Goal: Task Accomplishment & Management: Manage account settings

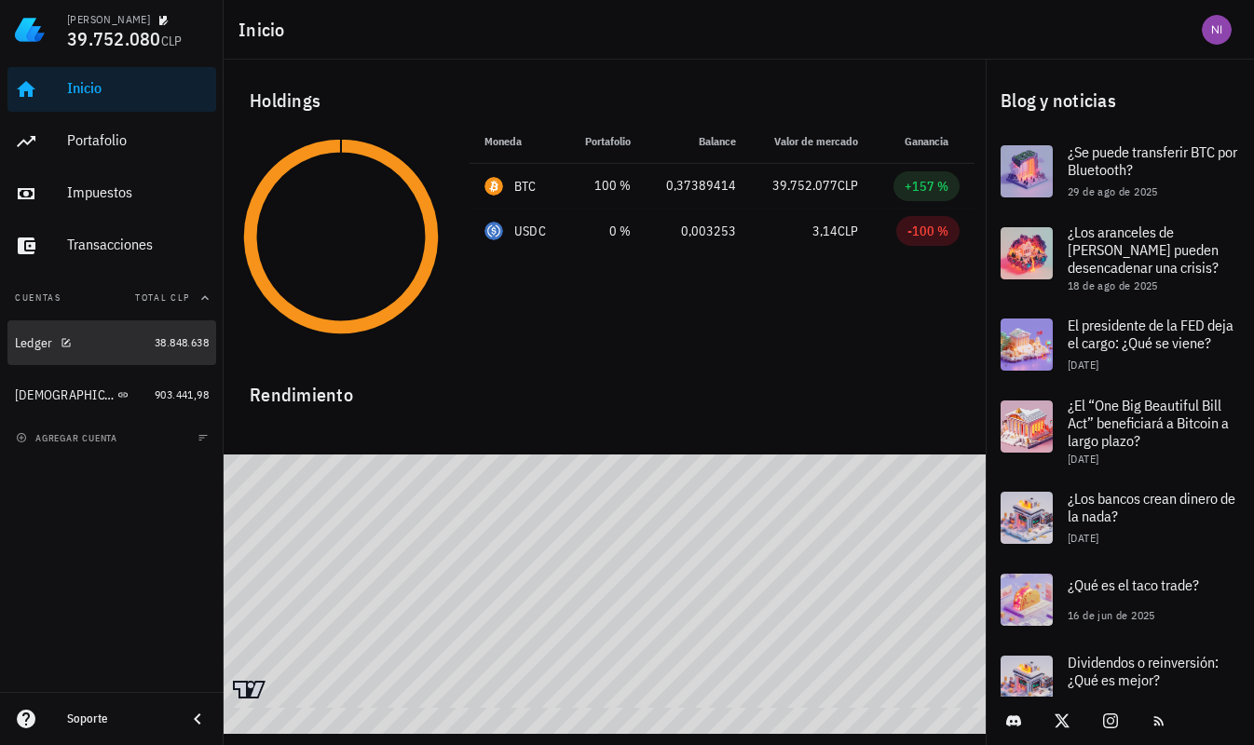
click at [104, 347] on div "Ledger" at bounding box center [81, 343] width 132 height 18
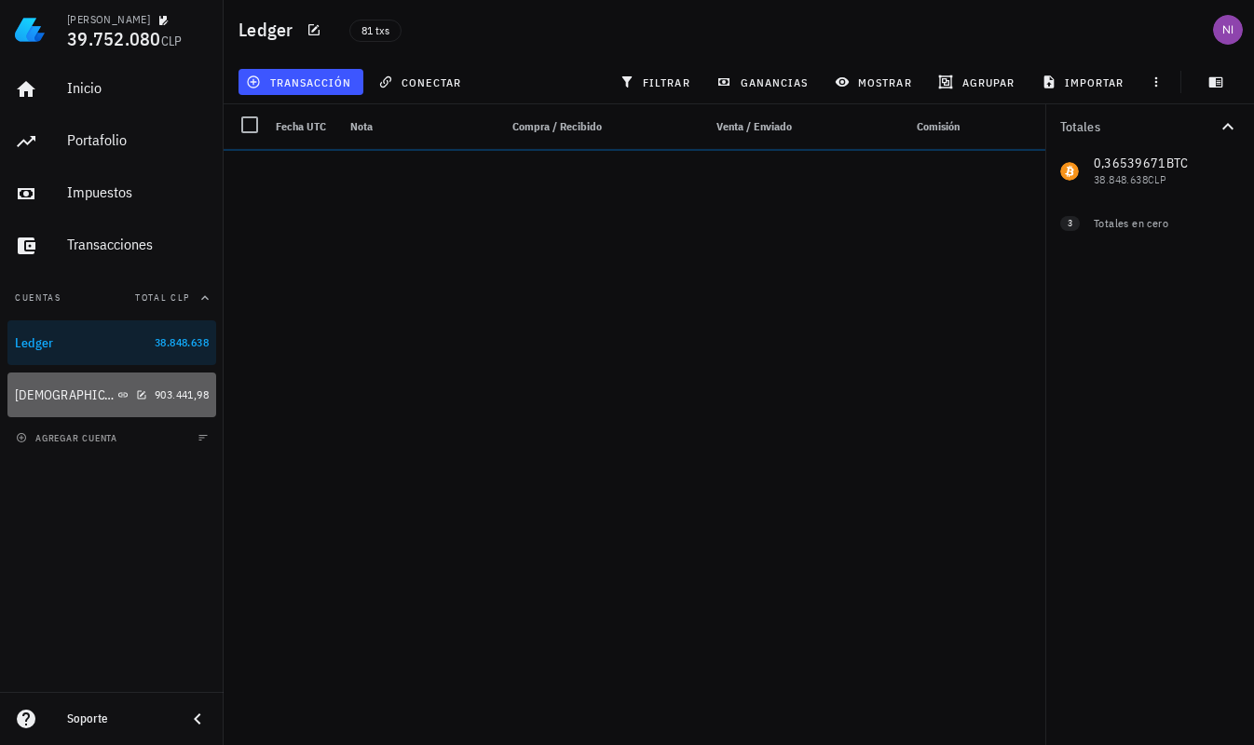
click at [105, 387] on div "[DEMOGRAPHIC_DATA]" at bounding box center [81, 396] width 132 height 18
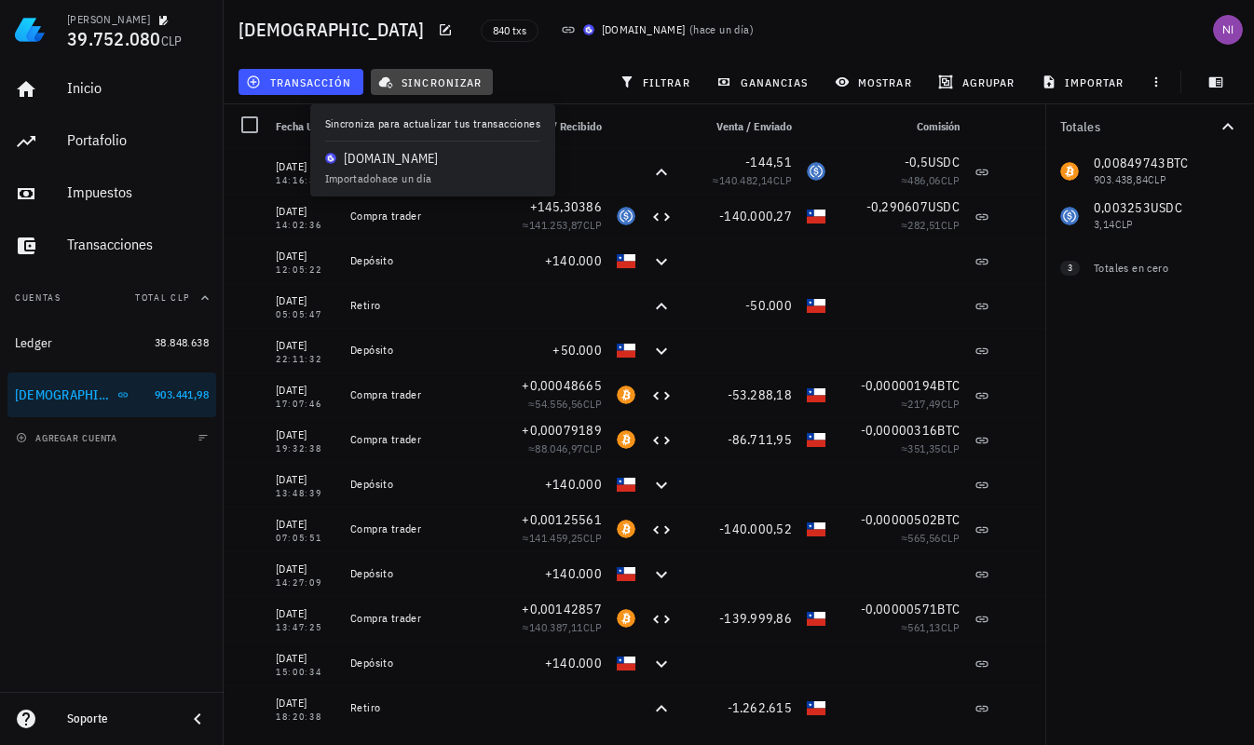
click at [432, 79] on span "sincronizar" at bounding box center [432, 82] width 100 height 15
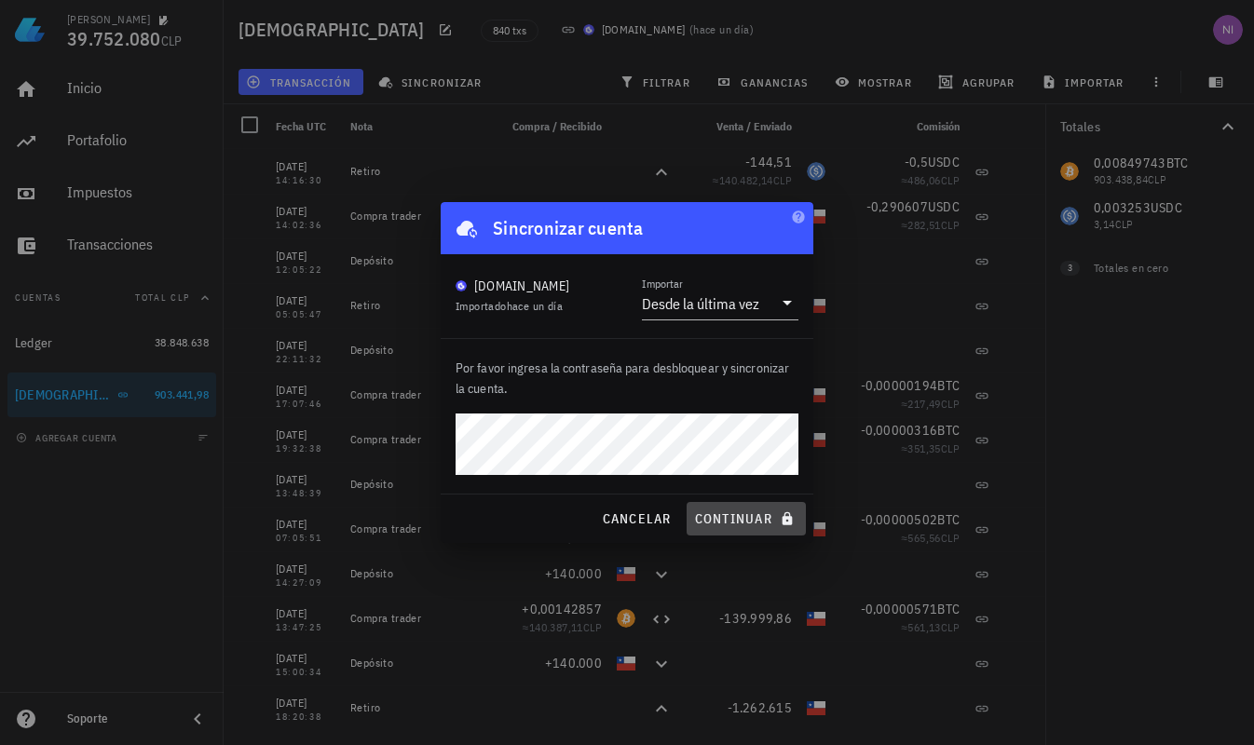
click at [740, 524] on span "continuar" at bounding box center [746, 518] width 104 height 17
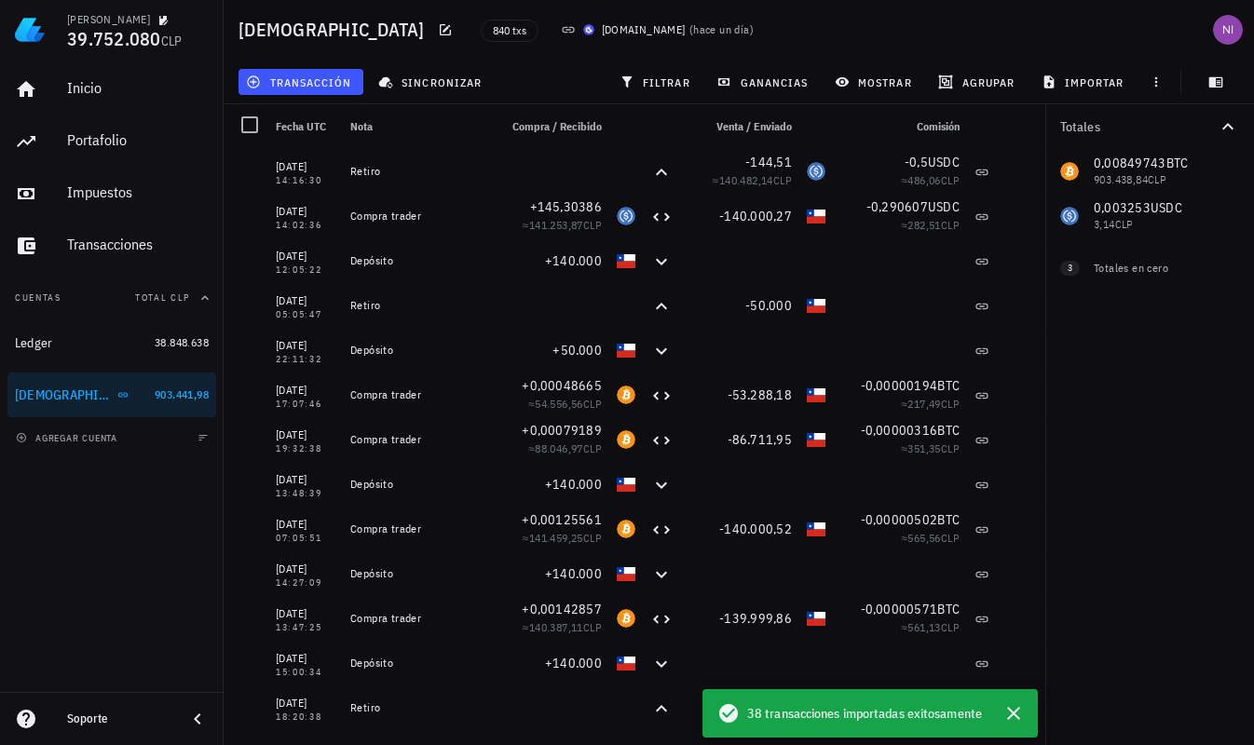
click at [672, 25] on div "840 txs Buda.com ( hace un día )" at bounding box center [730, 30] width 522 height 47
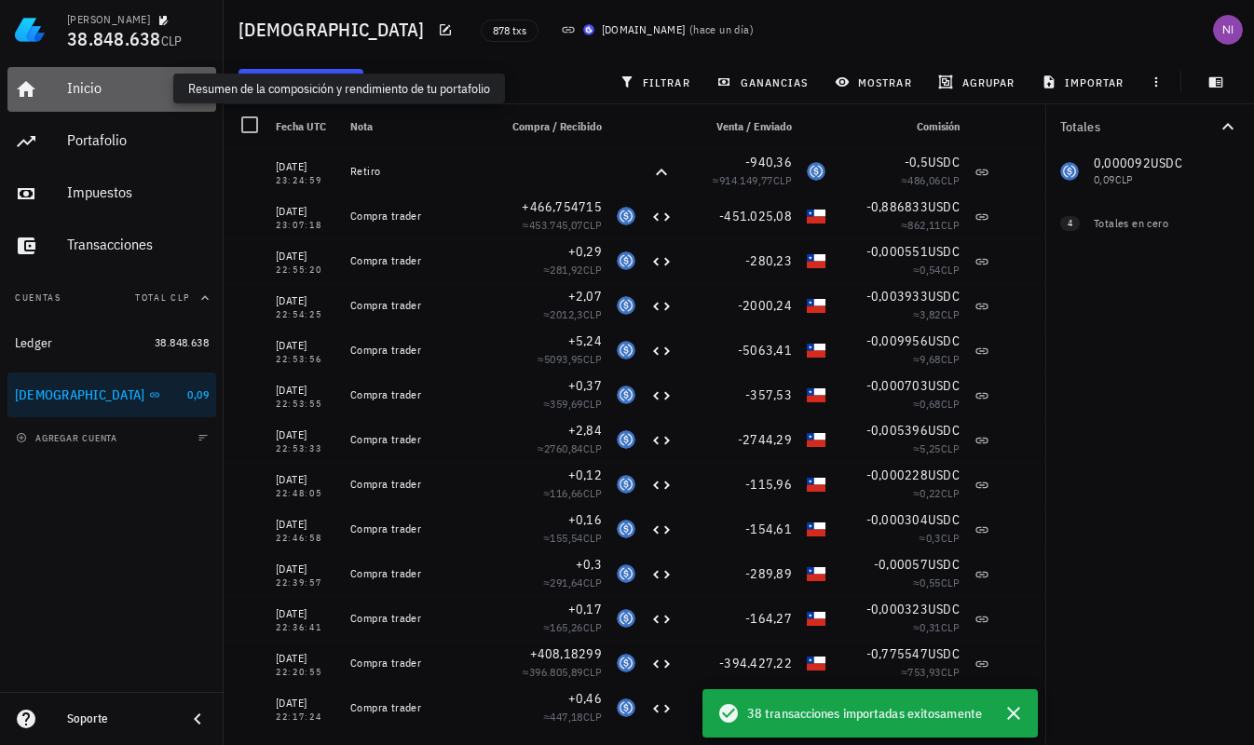
click at [96, 87] on div "Inicio" at bounding box center [138, 88] width 142 height 18
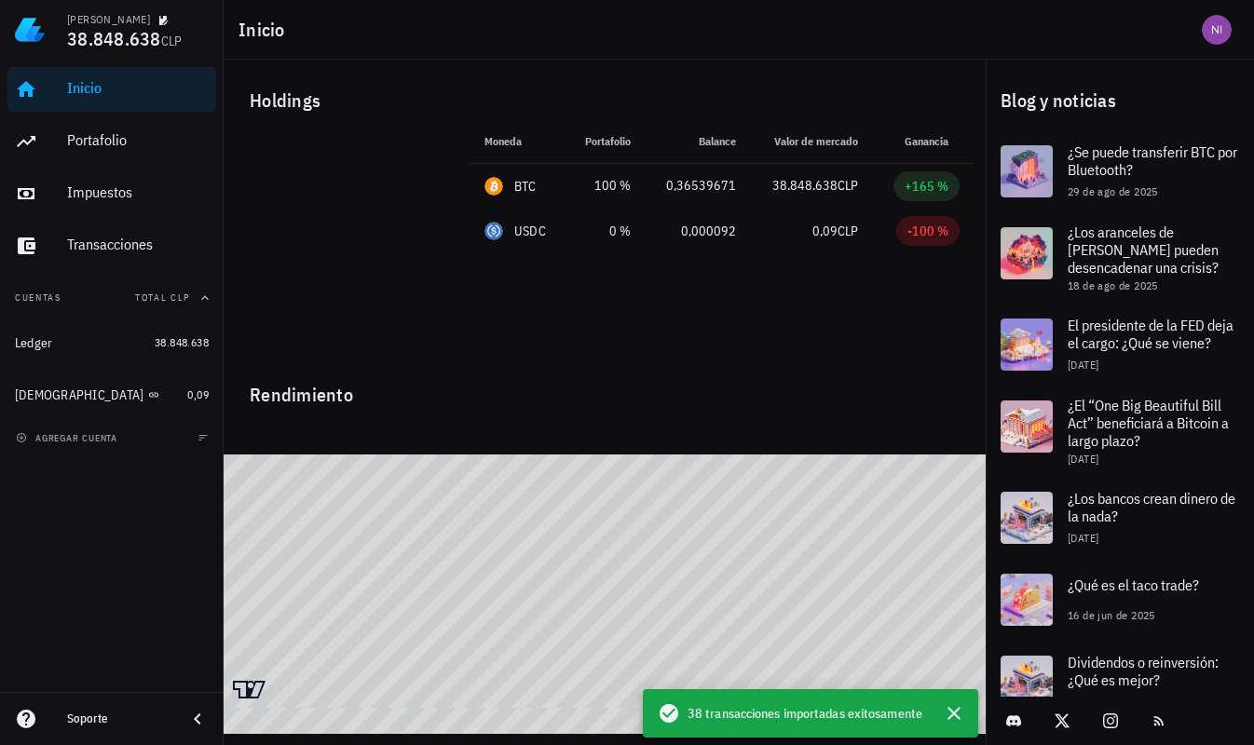
click at [99, 547] on div "Inicio Portafolio Impuestos Transacciones Cuentas Total CLP Ledger 38.848.638 B…" at bounding box center [112, 376] width 224 height 632
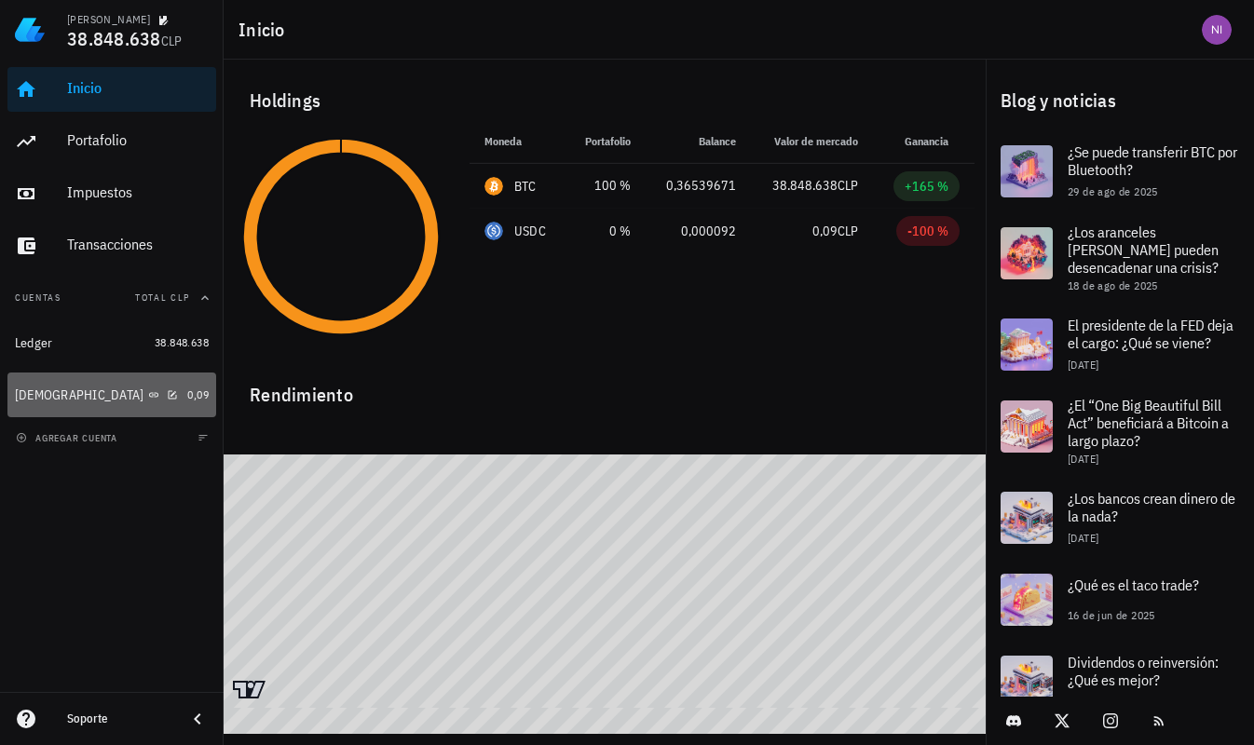
click at [116, 373] on link "[DEMOGRAPHIC_DATA] 0,09" at bounding box center [111, 395] width 209 height 45
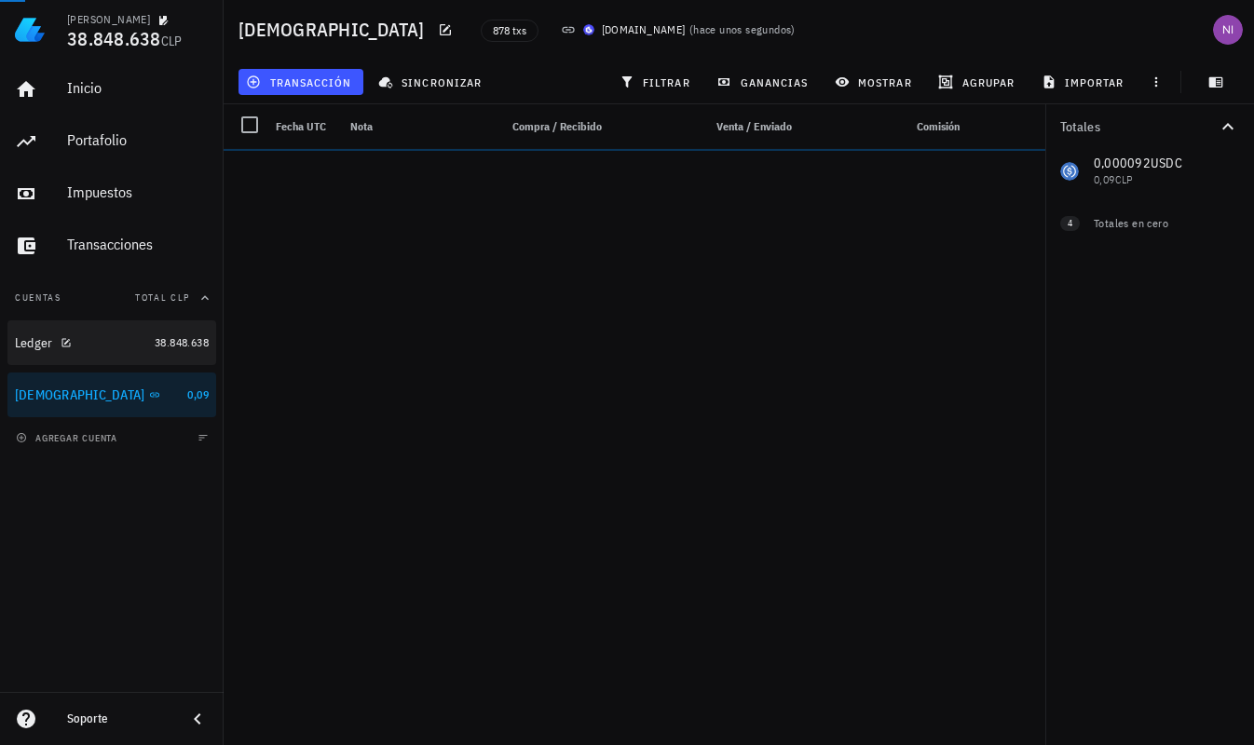
click at [121, 347] on div "Ledger" at bounding box center [81, 343] width 132 height 18
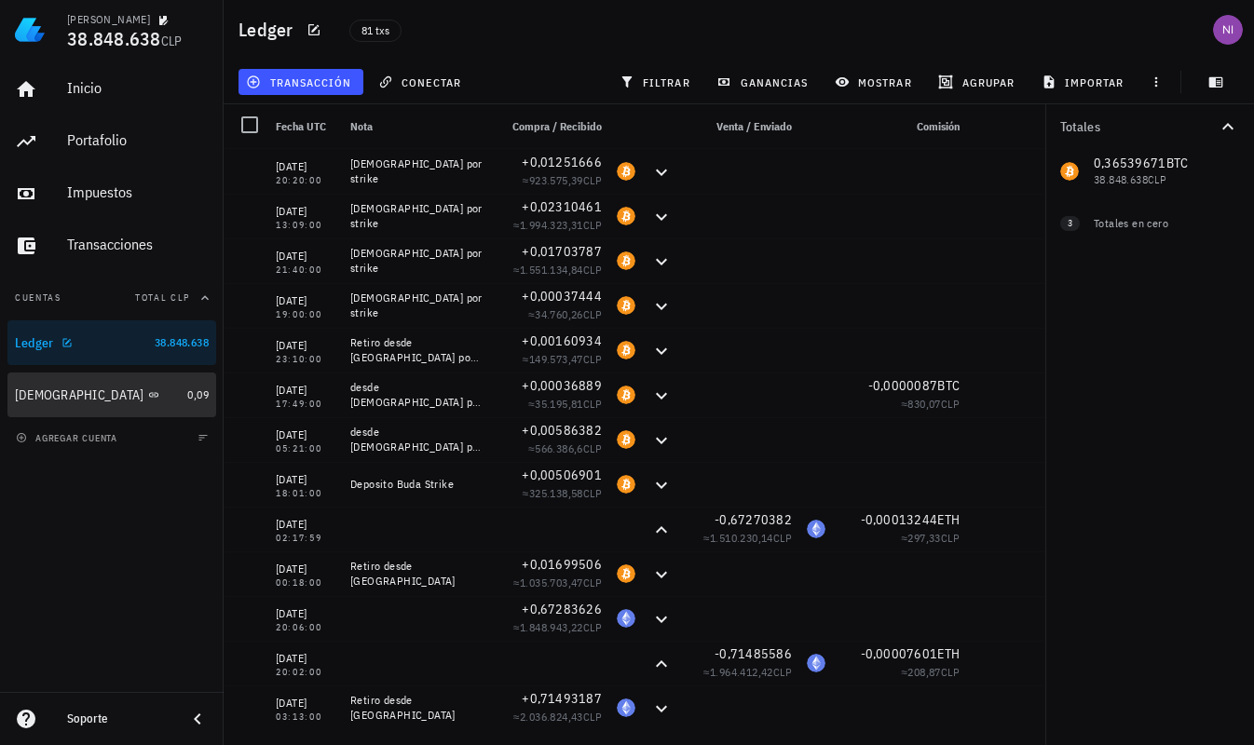
click at [132, 393] on div "[DEMOGRAPHIC_DATA]" at bounding box center [97, 395] width 165 height 16
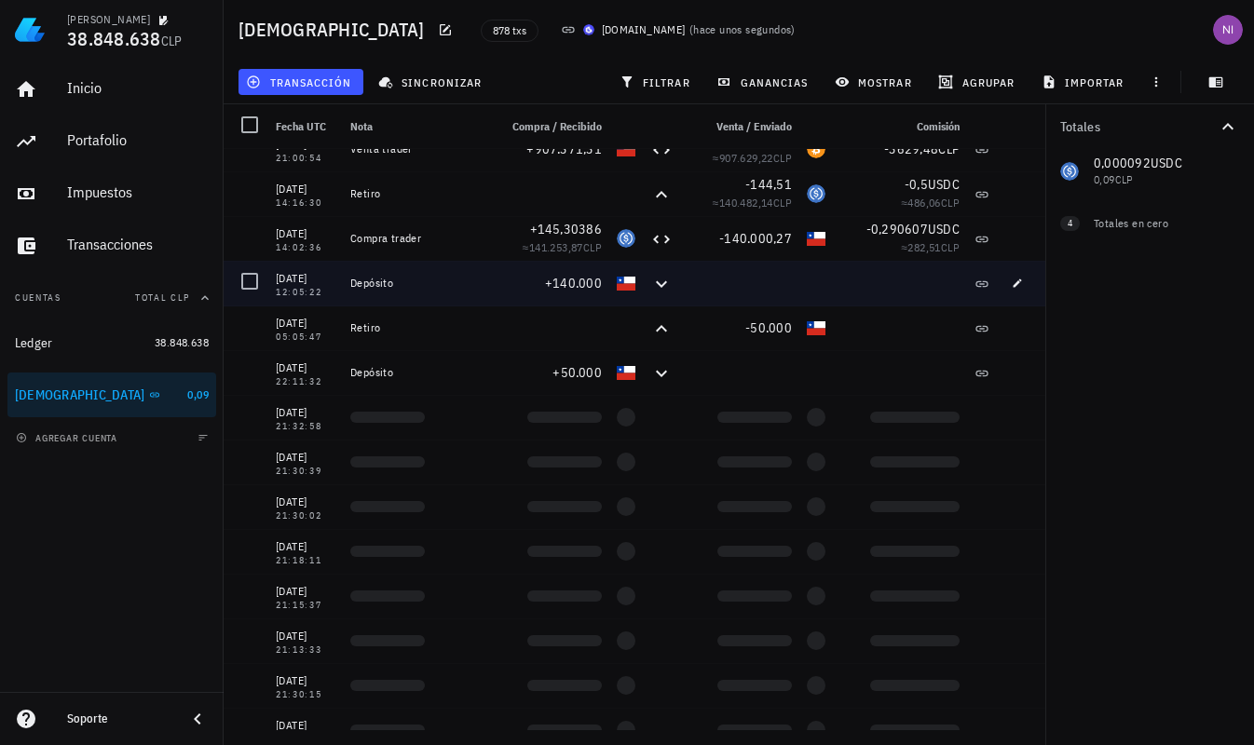
scroll to position [1565, 0]
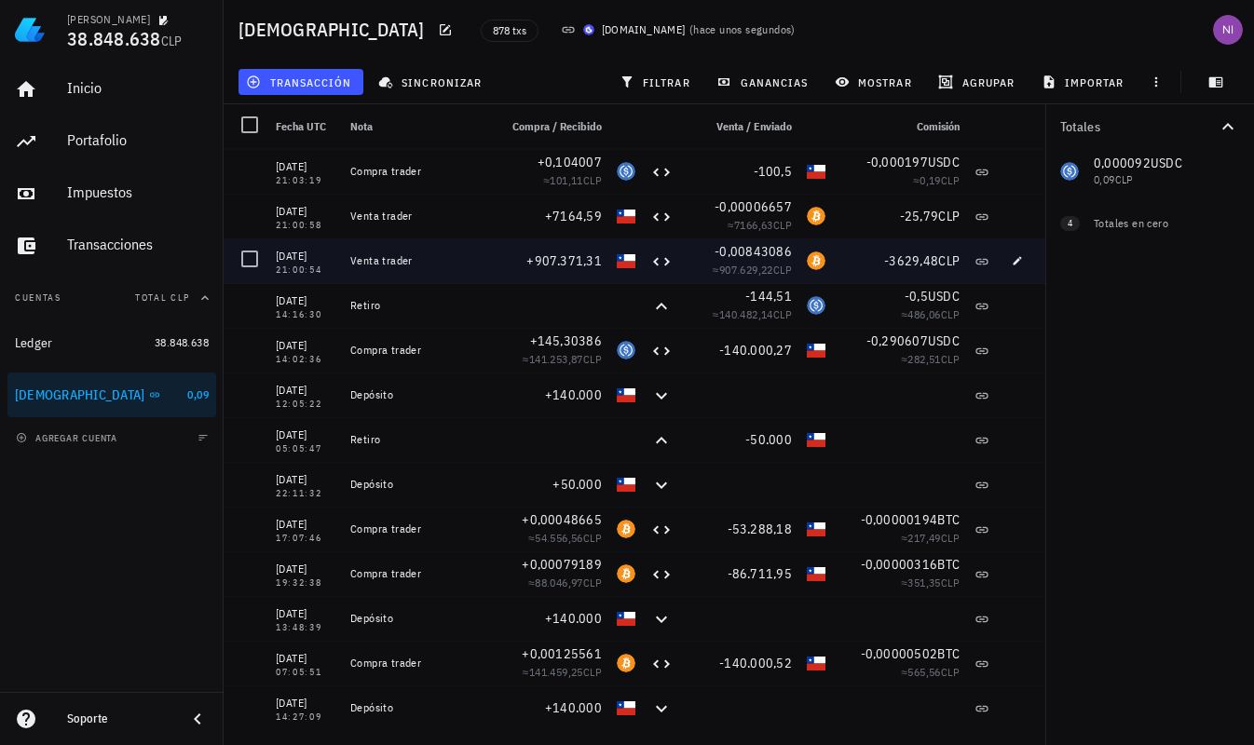
drag, startPoint x: 754, startPoint y: 256, endPoint x: 765, endPoint y: 255, distance: 10.3
click at [765, 255] on span "-0,00843086" at bounding box center [752, 251] width 77 height 17
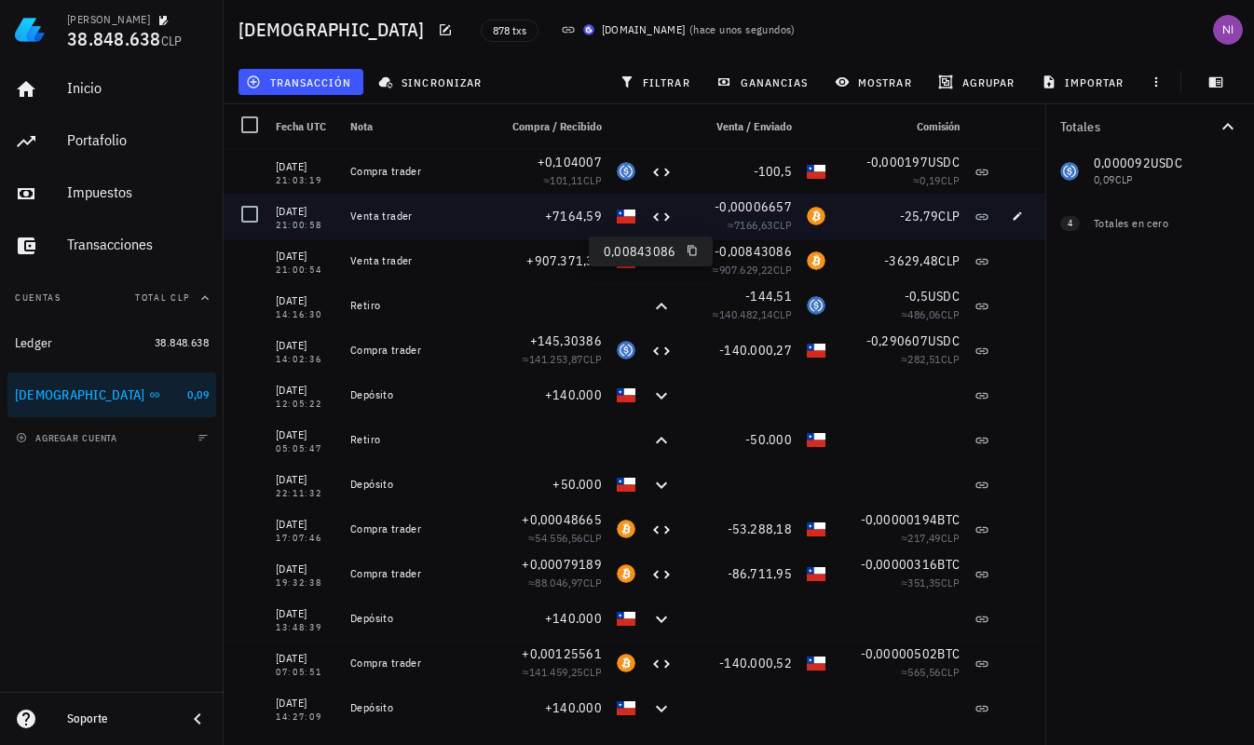
click at [763, 209] on span "-0,00006657" at bounding box center [752, 206] width 77 height 17
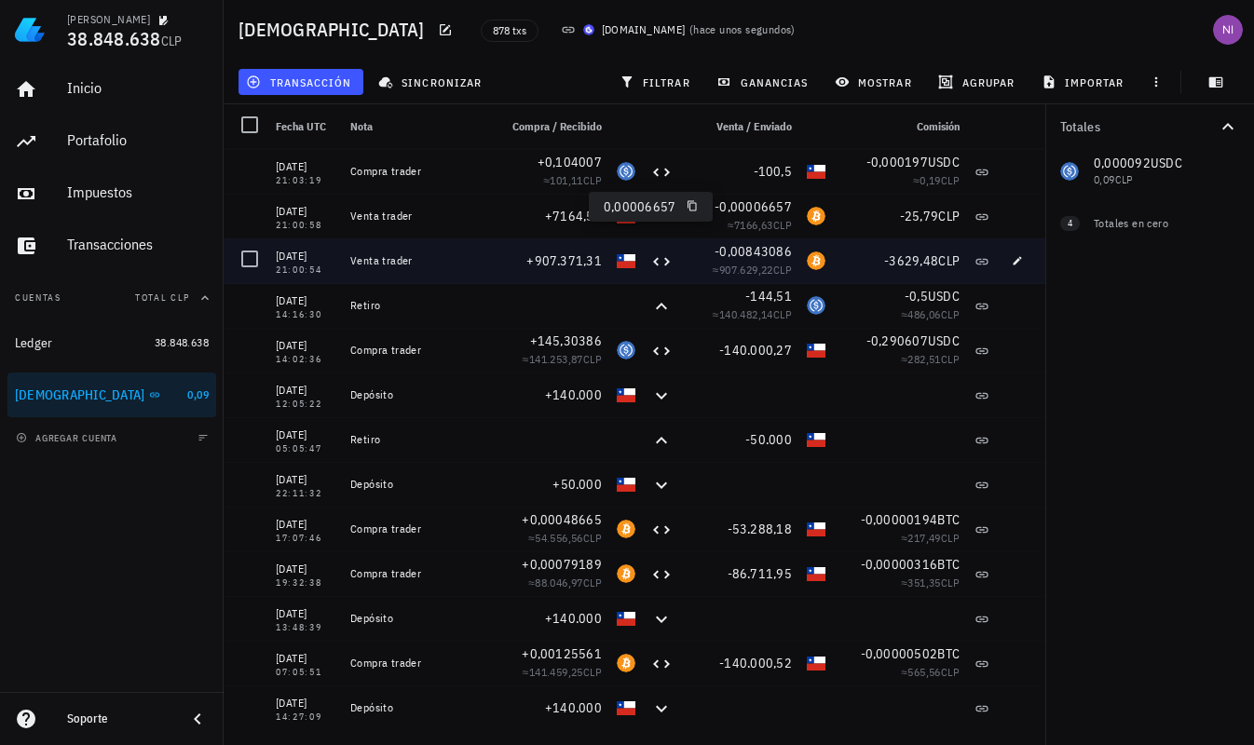
click at [758, 247] on span "-0,00843086" at bounding box center [752, 251] width 77 height 17
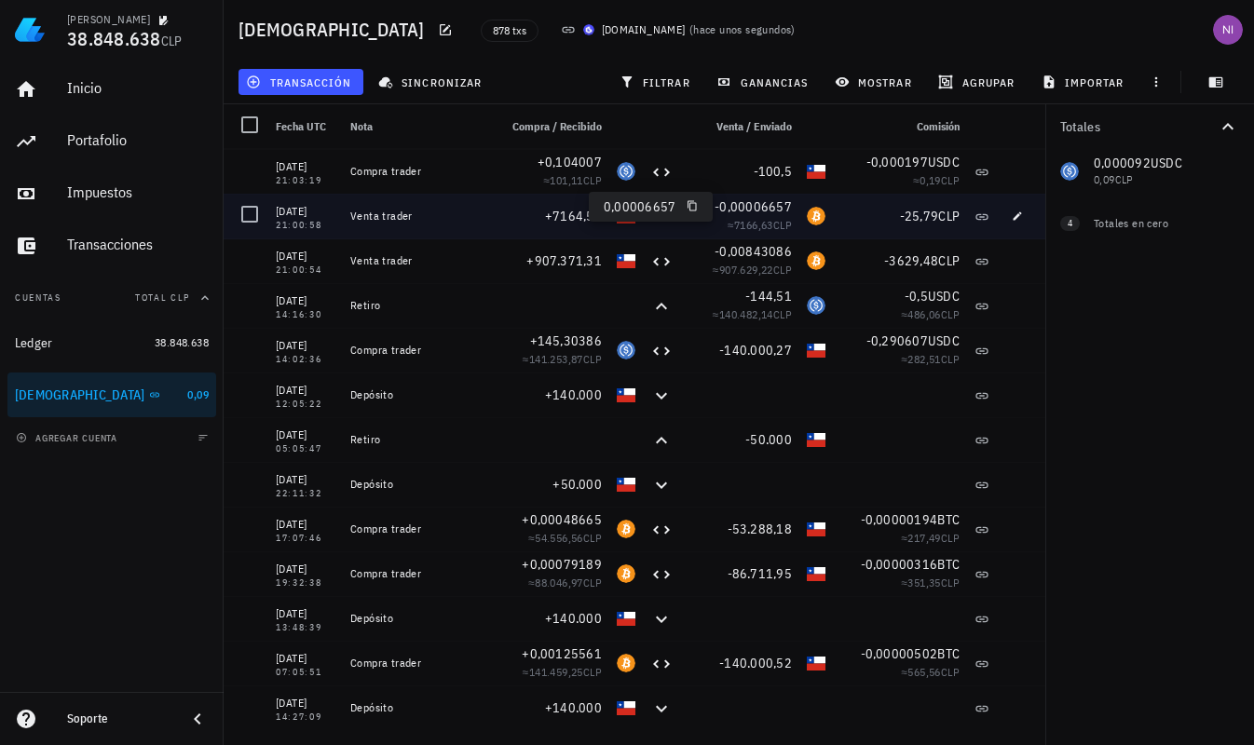
click at [757, 221] on span "7166,63" at bounding box center [753, 225] width 39 height 14
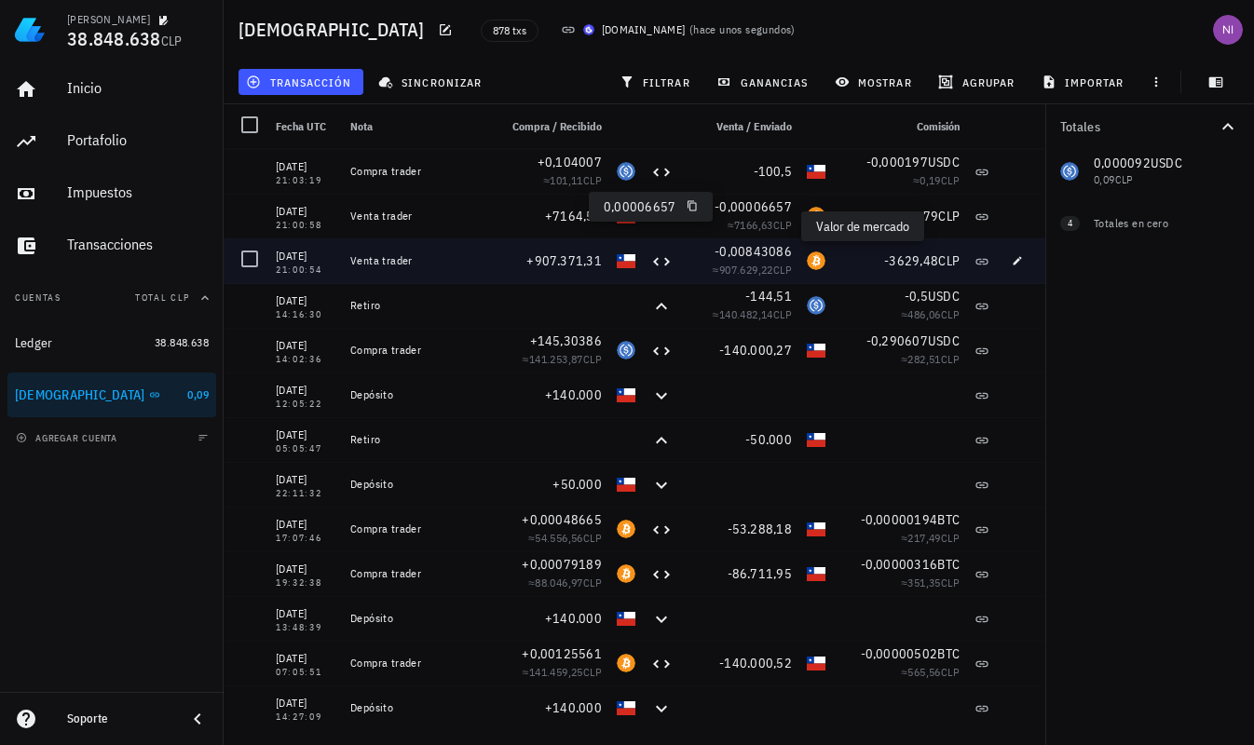
click at [756, 258] on span "-0,00843086" at bounding box center [752, 251] width 77 height 17
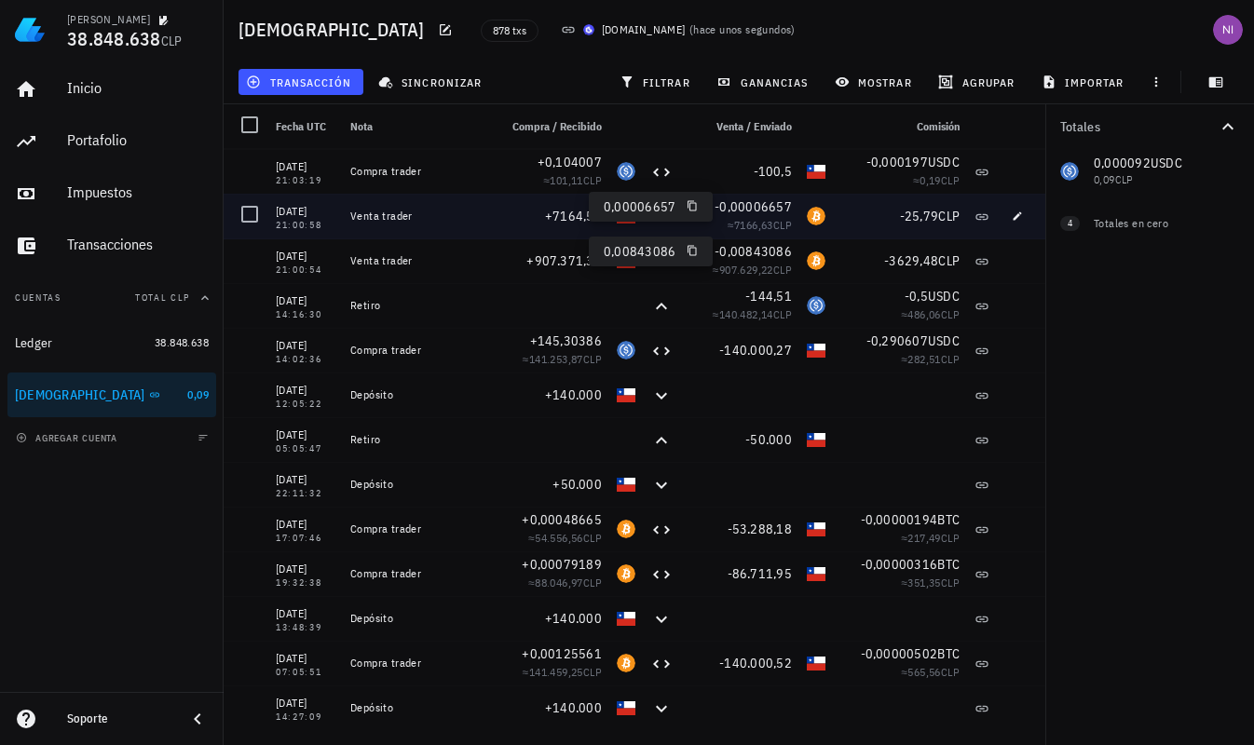
click at [755, 214] on span "-0,00006657" at bounding box center [752, 206] width 77 height 17
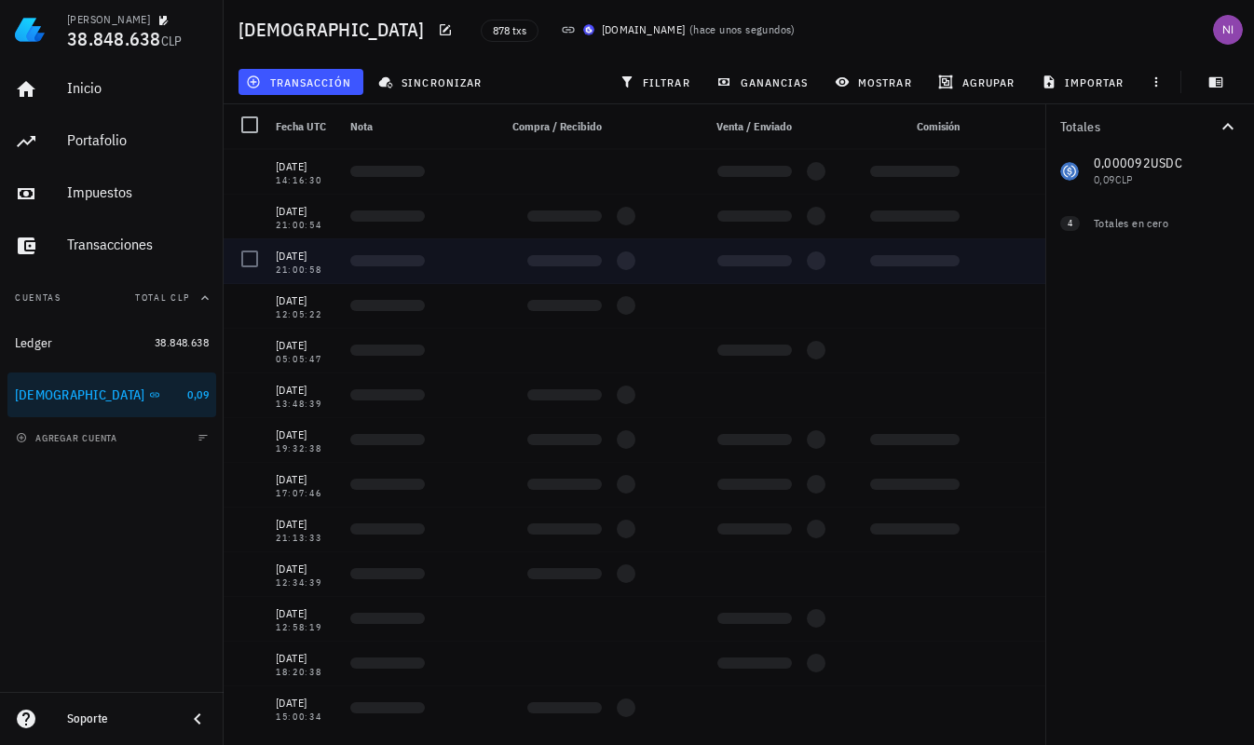
scroll to position [0, 0]
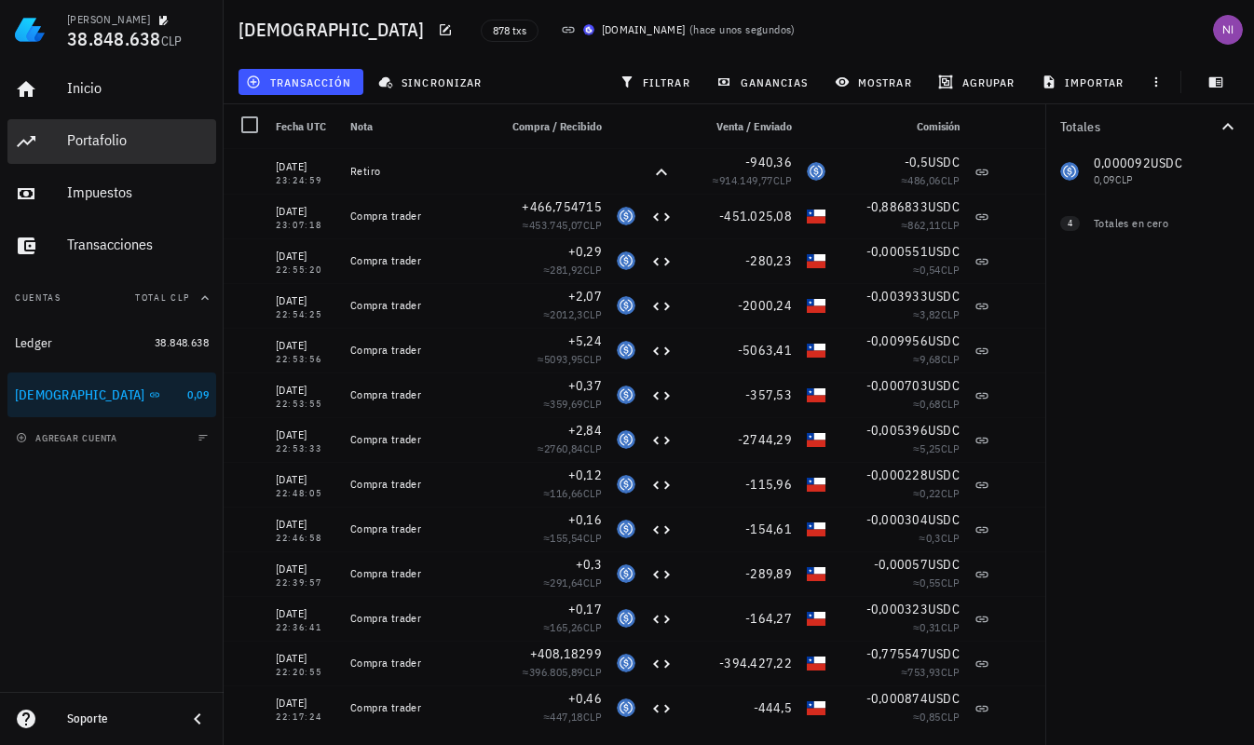
click at [101, 133] on div "Portafolio" at bounding box center [138, 140] width 142 height 18
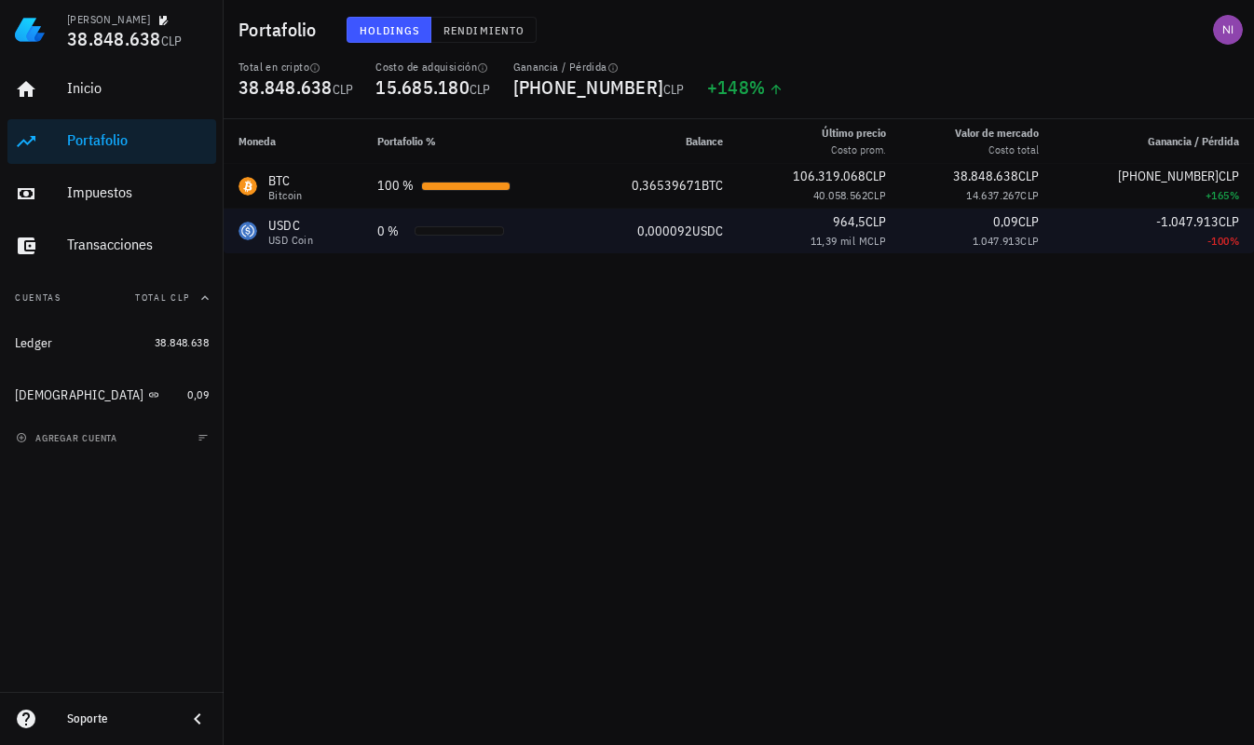
drag, startPoint x: 1159, startPoint y: 222, endPoint x: 1214, endPoint y: 216, distance: 55.2
click at [1214, 216] on span "-1.047.913" at bounding box center [1187, 221] width 62 height 17
click at [767, 242] on div "11,39 mil M CLP" at bounding box center [819, 241] width 133 height 19
click at [840, 226] on span "964,5" at bounding box center [849, 221] width 33 height 17
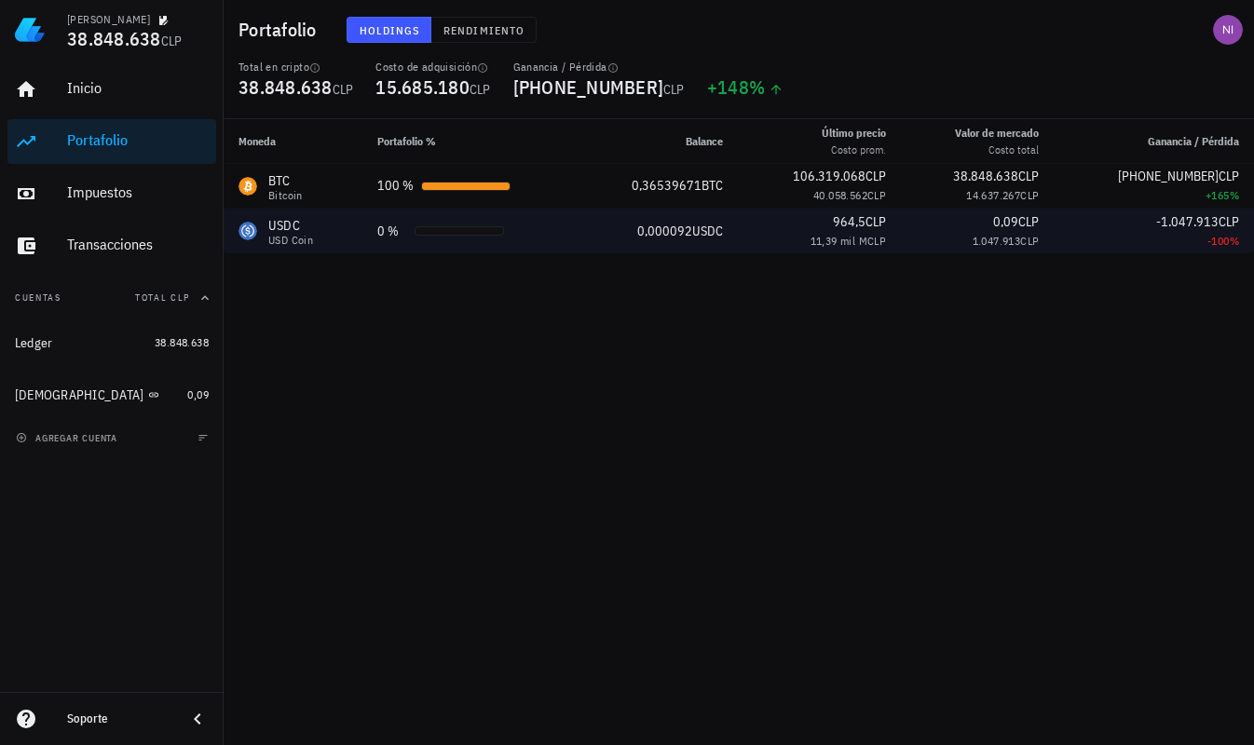
click at [1011, 221] on span "0,09" at bounding box center [1005, 221] width 25 height 17
click at [1203, 228] on span "-1.047.913" at bounding box center [1187, 221] width 62 height 17
click at [699, 243] on td "0,000092 USDC" at bounding box center [658, 231] width 160 height 45
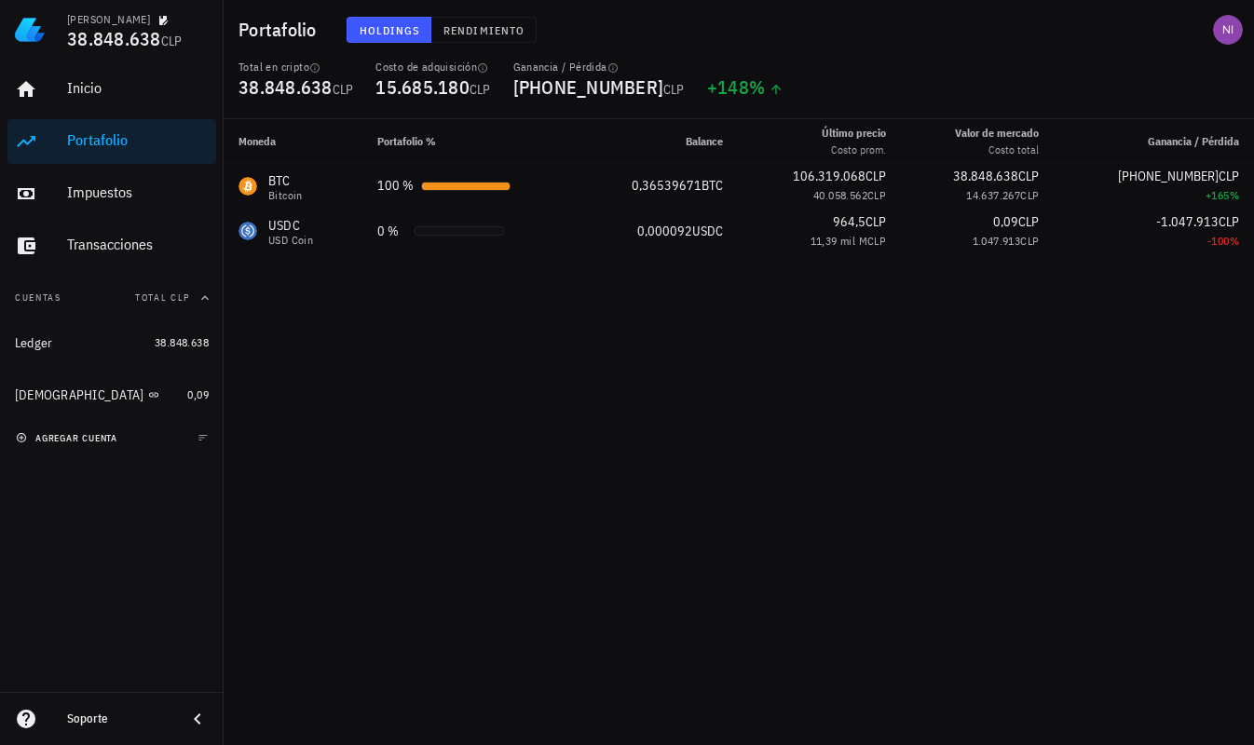
click at [102, 437] on span "agregar cuenta" at bounding box center [69, 438] width 98 height 12
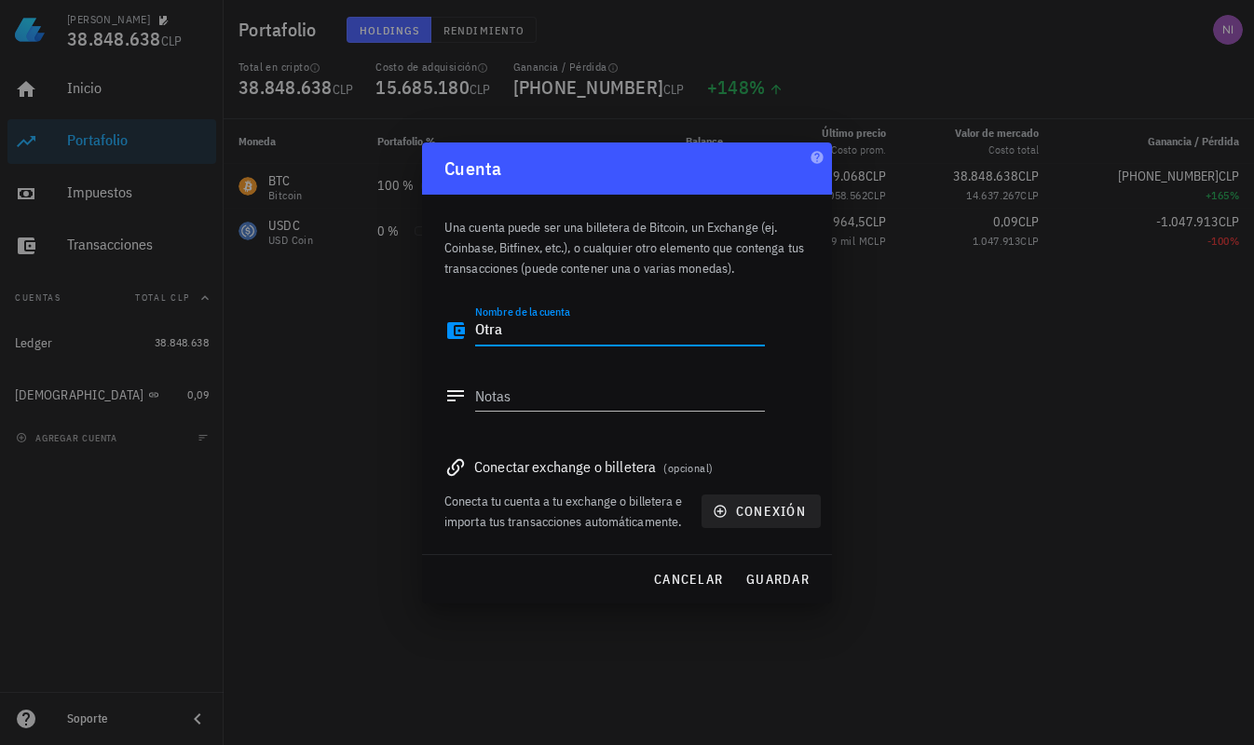
type textarea "Otra"
click at [728, 514] on span "conexión" at bounding box center [760, 511] width 89 height 17
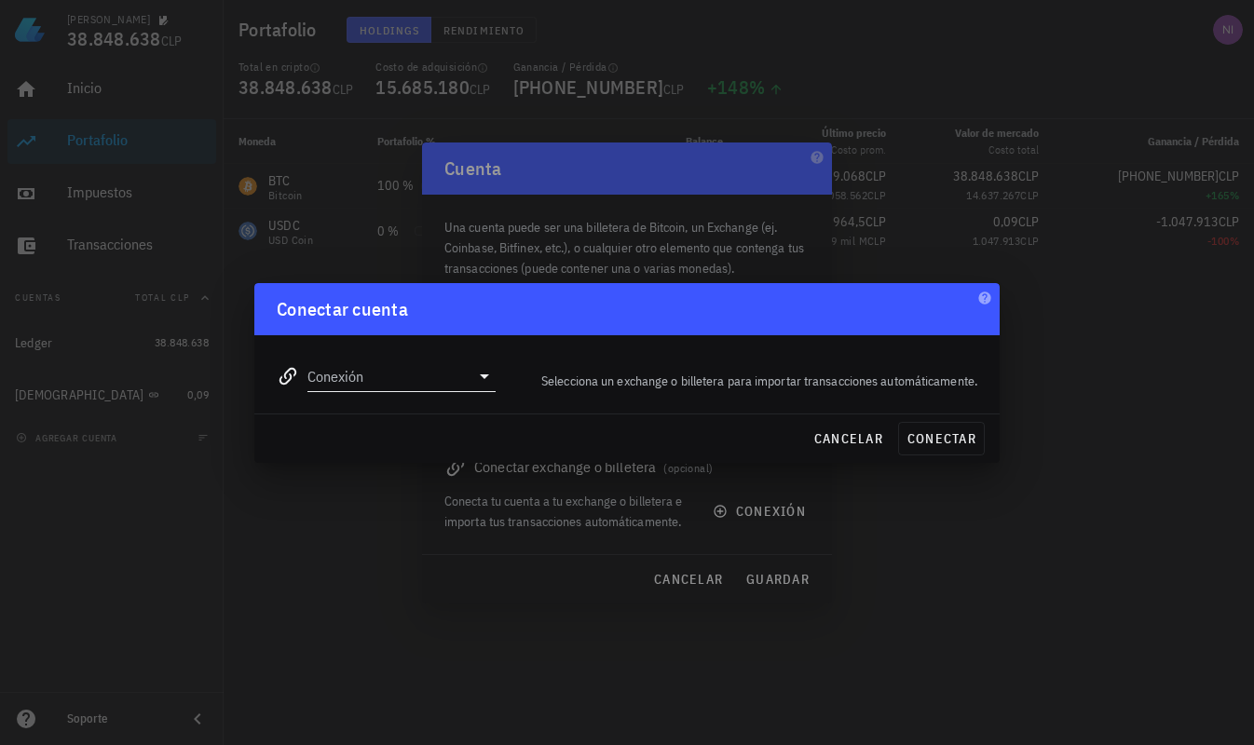
click at [464, 376] on input "Conexión" at bounding box center [388, 376] width 162 height 30
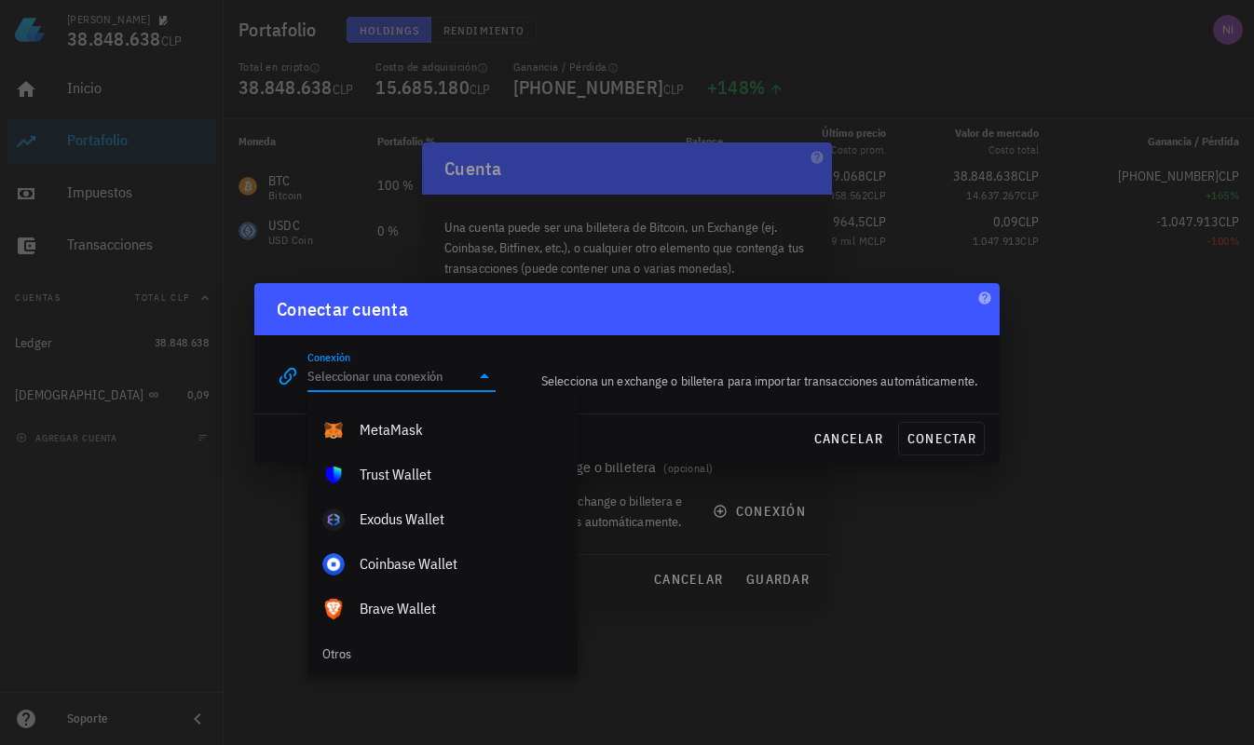
scroll to position [1308, 0]
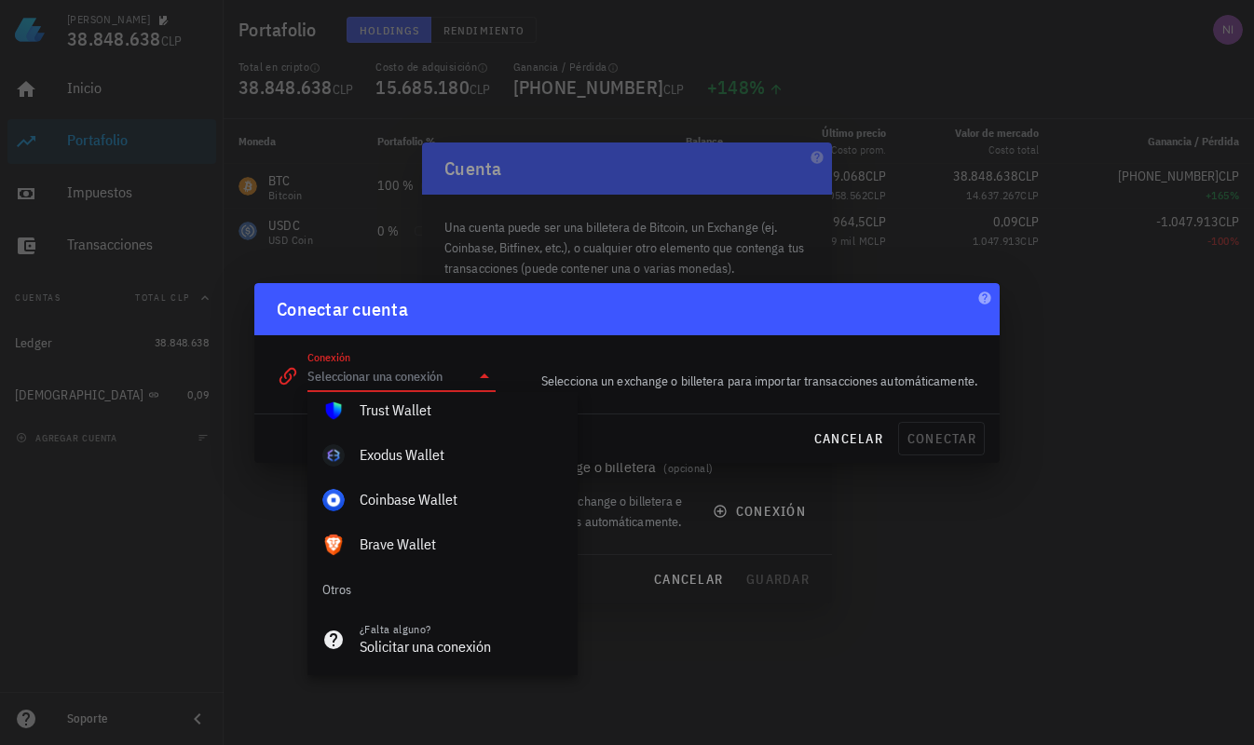
click at [553, 151] on div at bounding box center [627, 372] width 1254 height 745
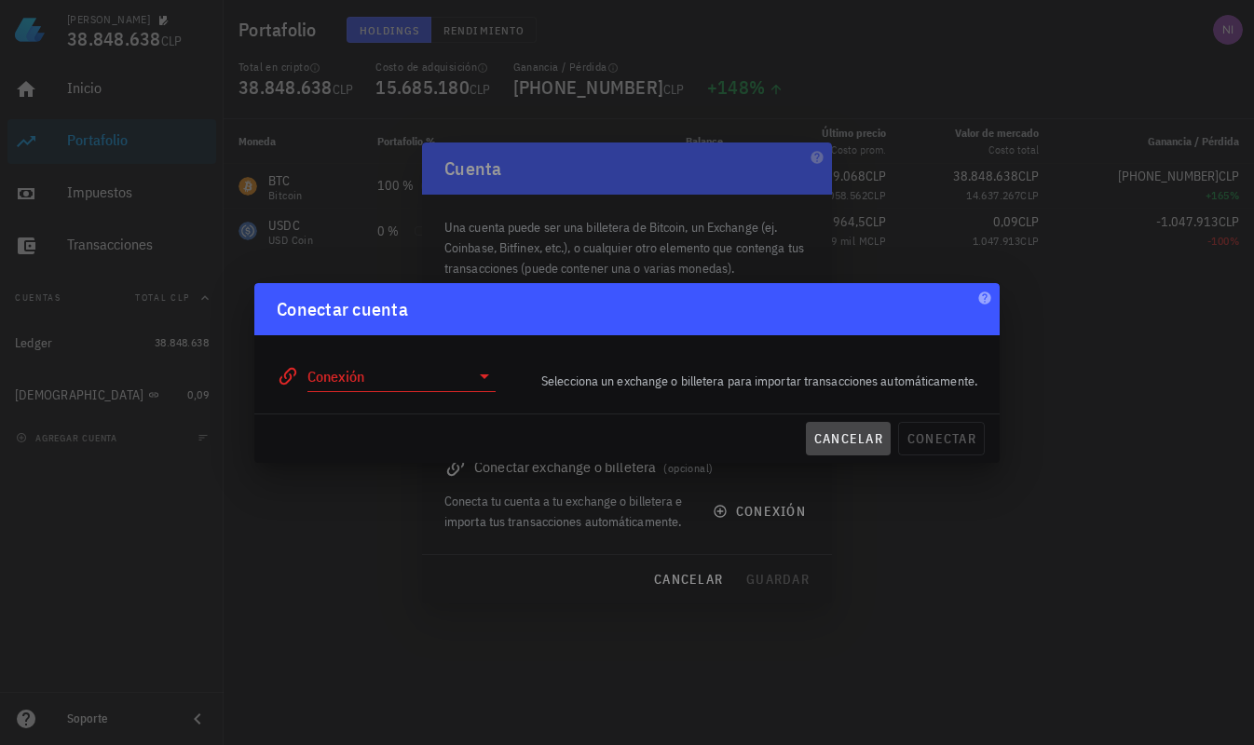
click at [863, 441] on span "cancelar" at bounding box center [848, 438] width 70 height 17
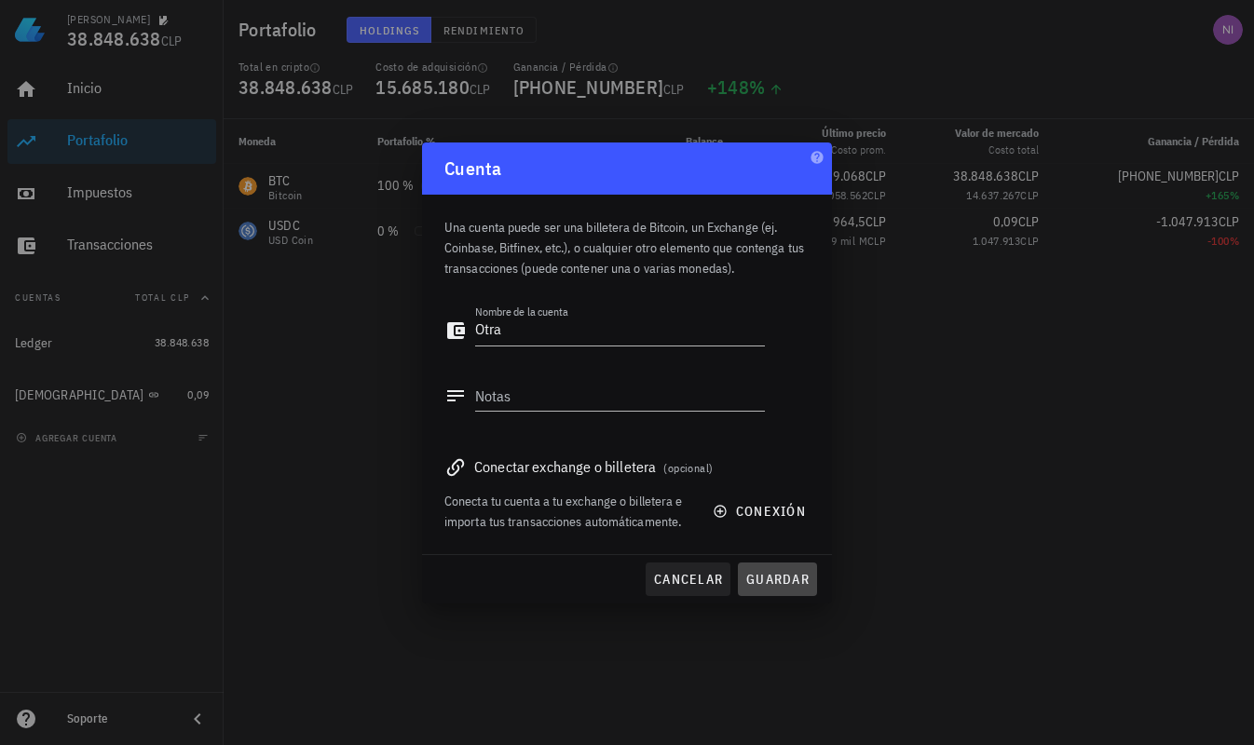
drag, startPoint x: 767, startPoint y: 577, endPoint x: 718, endPoint y: 587, distance: 49.5
click at [719, 589] on div "cancelar guardar" at bounding box center [627, 579] width 410 height 48
click at [709, 584] on span "cancelar" at bounding box center [688, 579] width 70 height 17
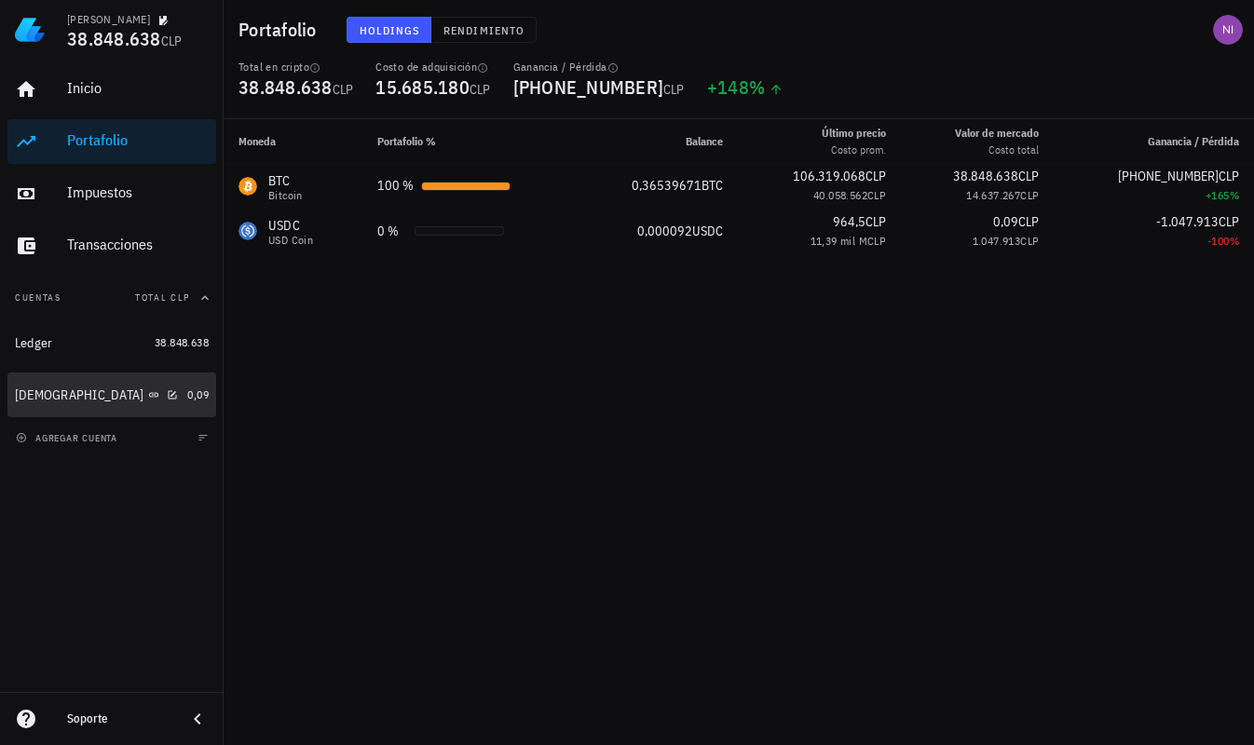
click at [103, 384] on div "[DEMOGRAPHIC_DATA]" at bounding box center [97, 395] width 165 height 40
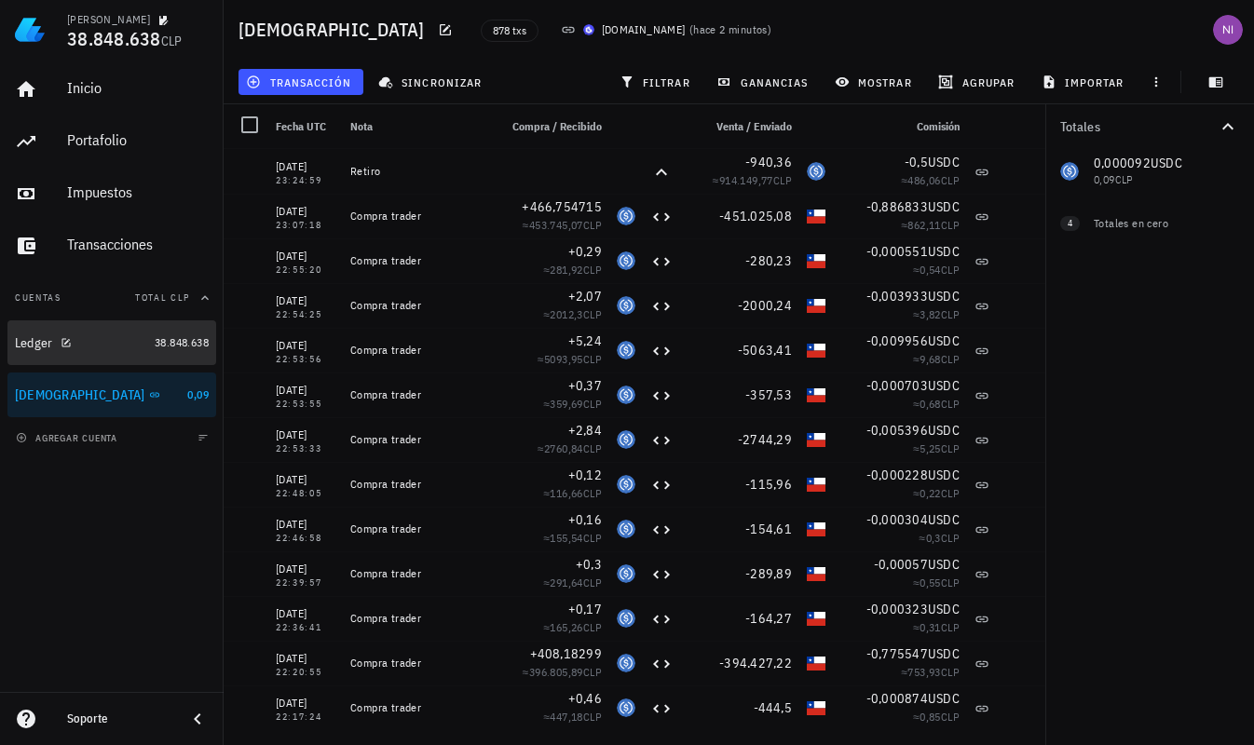
click at [116, 352] on div "Ledger" at bounding box center [81, 343] width 132 height 40
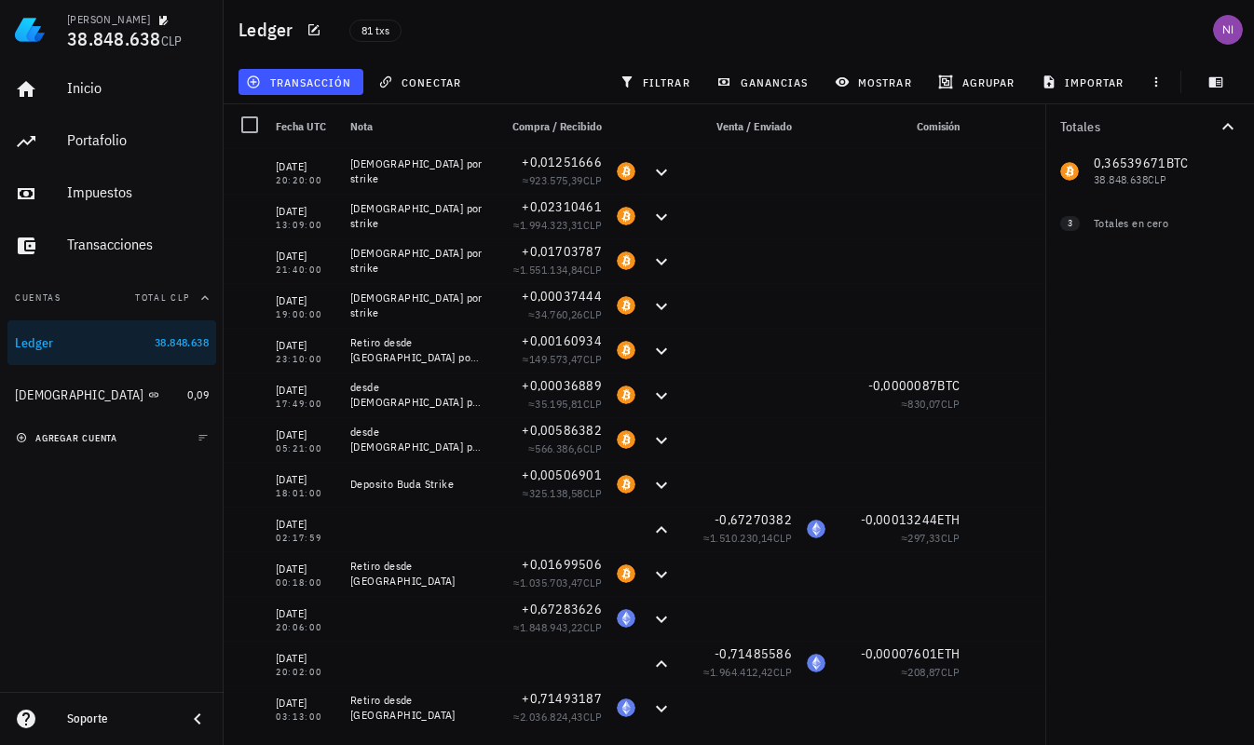
click at [51, 442] on span "agregar cuenta" at bounding box center [69, 438] width 98 height 12
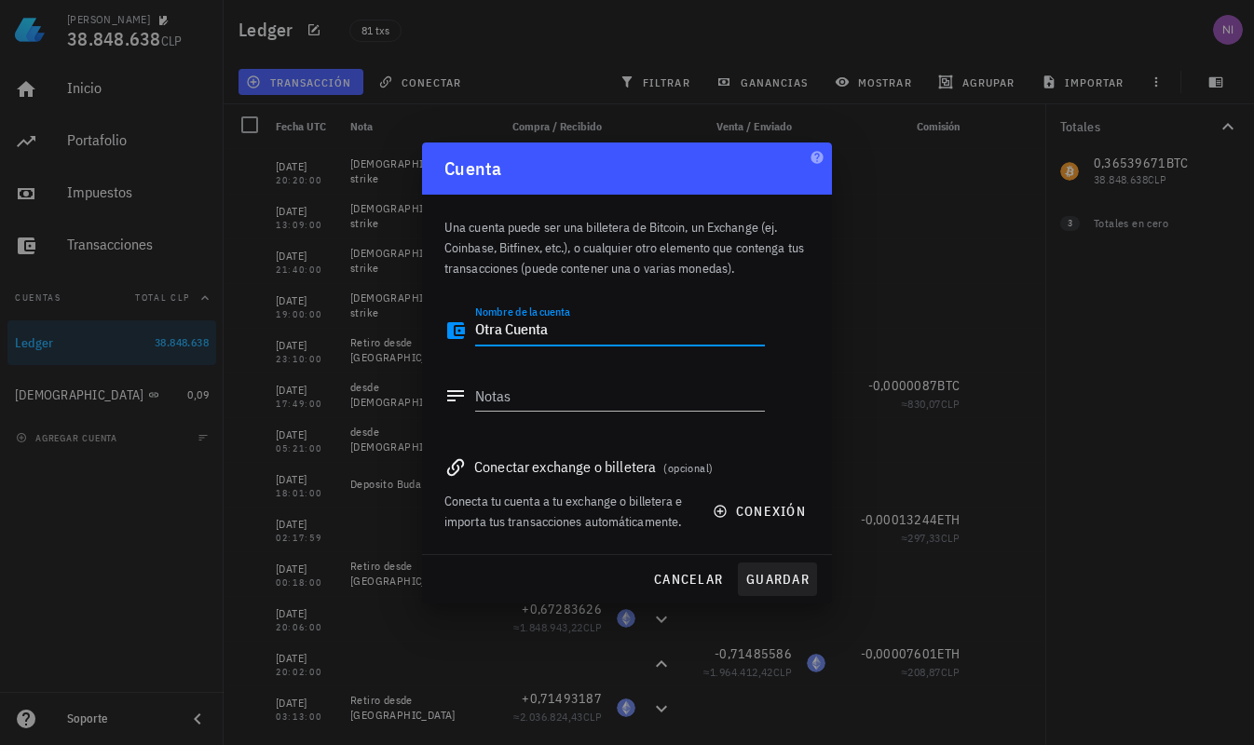
type textarea "Otra Cuenta"
click at [763, 581] on span "guardar" at bounding box center [777, 579] width 64 height 17
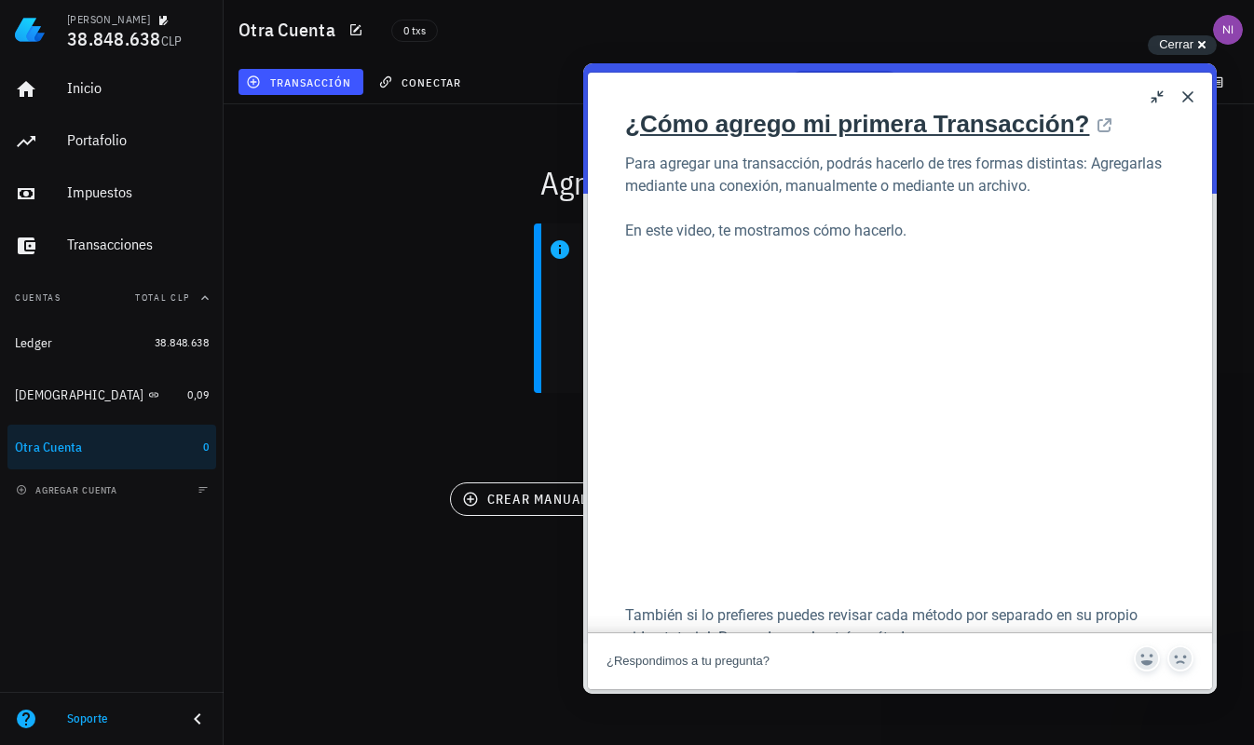
scroll to position [290, 0]
click at [1192, 94] on button "Close" at bounding box center [1188, 97] width 30 height 30
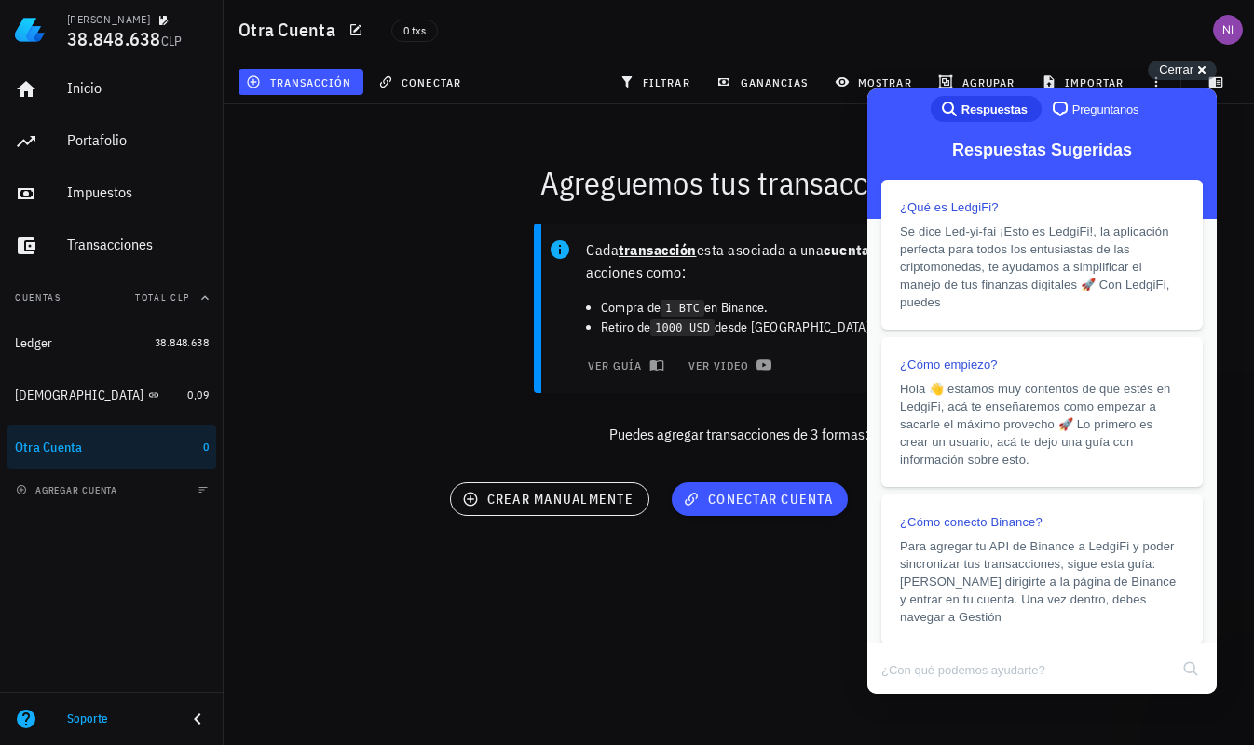
click at [347, 384] on div "Cada transacción esta asociada a una cuenta y son acciones como: Compra de 1 BT…" at bounding box center [738, 341] width 1053 height 259
click at [1188, 64] on span "Cerrar" at bounding box center [1176, 69] width 34 height 14
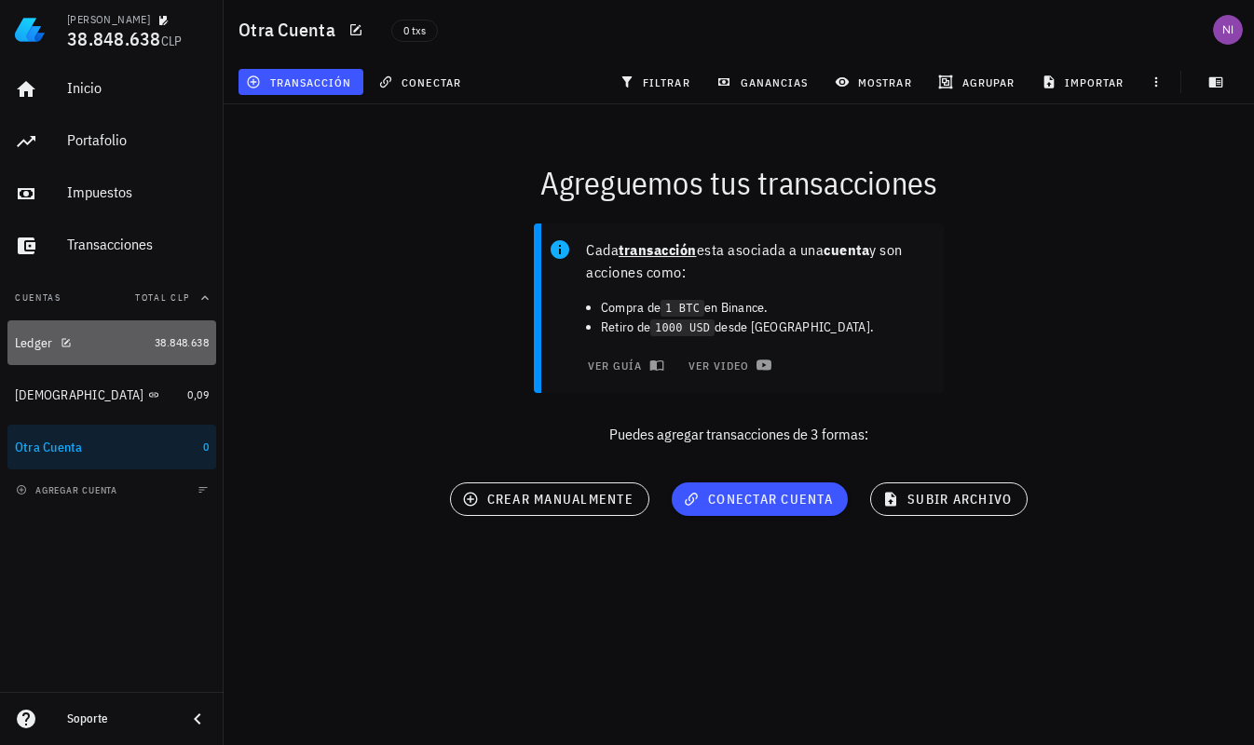
click at [110, 341] on div "Ledger" at bounding box center [81, 343] width 132 height 18
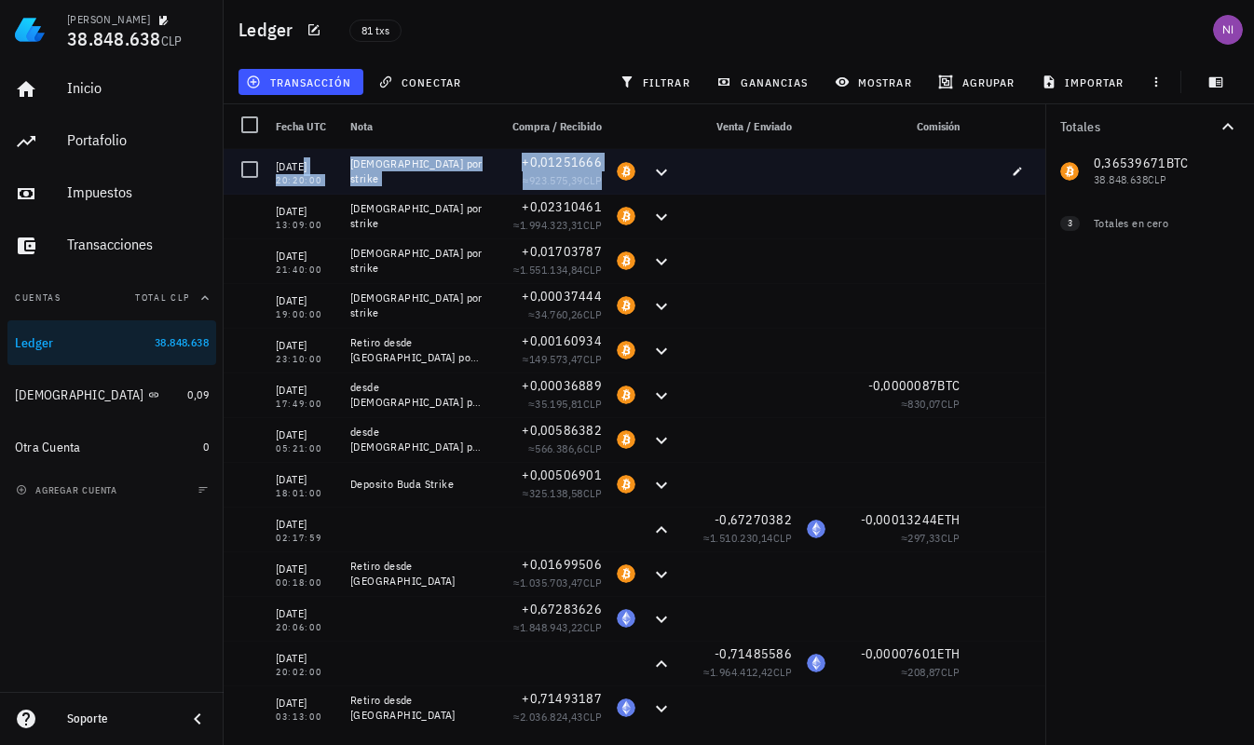
drag, startPoint x: 723, startPoint y: 442, endPoint x: 269, endPoint y: 170, distance: 528.4
